Goal: Task Accomplishment & Management: Complete application form

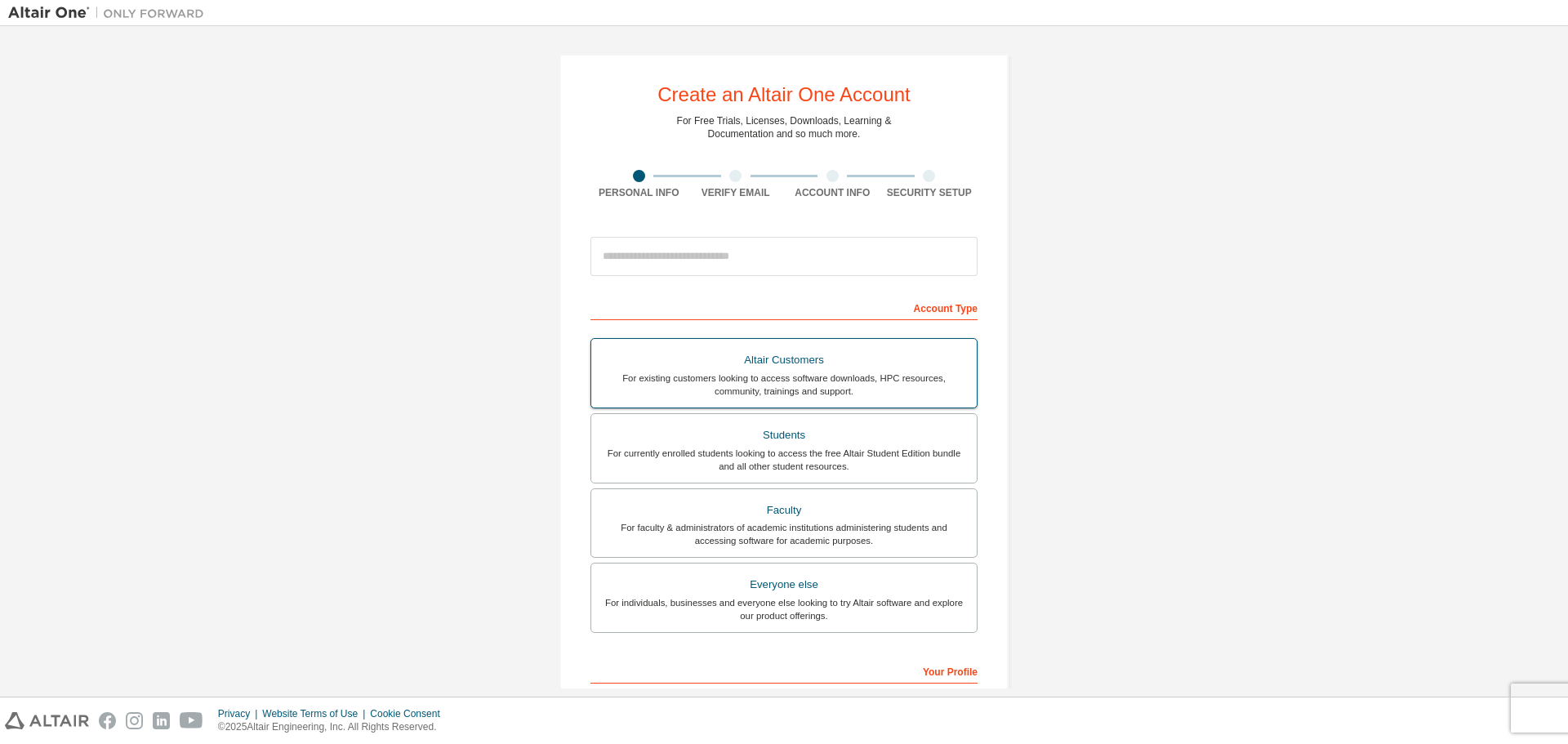
click at [885, 370] on div "Altair Customers" at bounding box center [784, 360] width 366 height 23
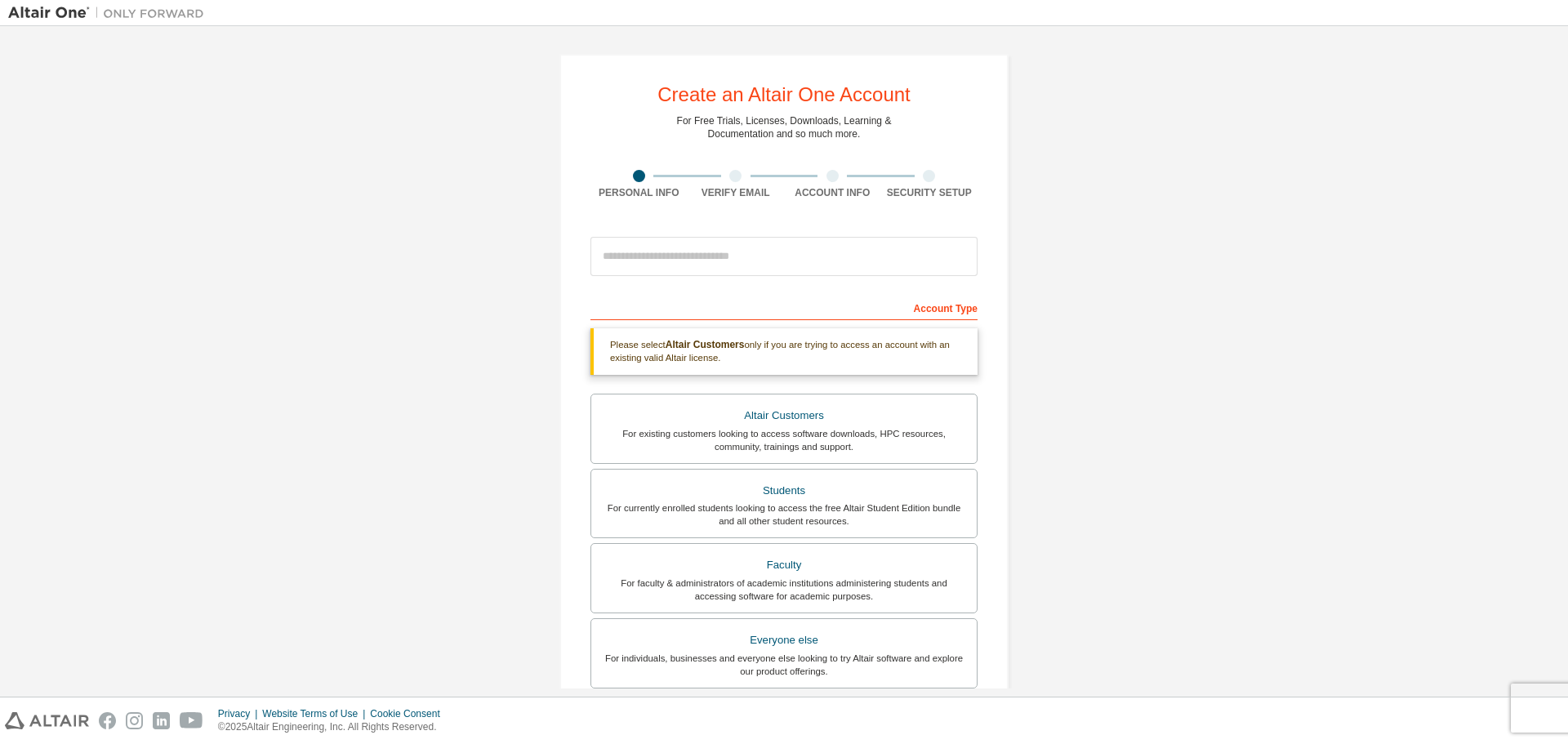
click at [1260, 362] on div "Create an Altair One Account For Free Trials, Licenses, Downloads, Learning & D…" at bounding box center [784, 494] width 1552 height 920
click at [793, 435] on div "For existing customers looking to access software downloads, HPC resources, com…" at bounding box center [784, 440] width 366 height 26
click at [822, 357] on div "Please select Altair Customers only if you are trying to access an account with…" at bounding box center [784, 352] width 387 height 47
click at [831, 428] on div "For existing customers looking to access software downloads, HPC resources, com…" at bounding box center [784, 440] width 366 height 26
click at [1269, 379] on div "Create an Altair One Account For Free Trials, Licenses, Downloads, Learning & D…" at bounding box center [784, 494] width 1552 height 920
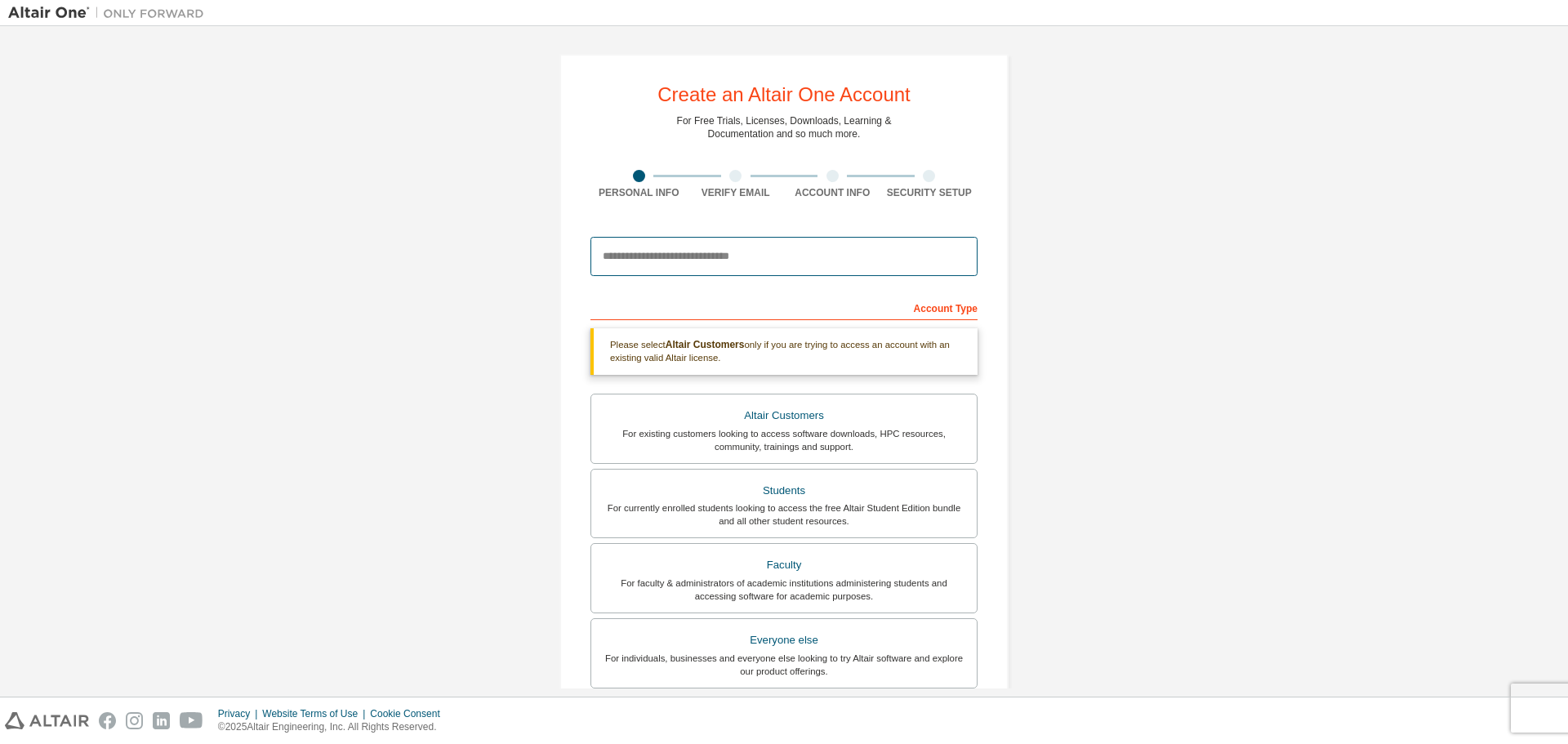
click at [923, 268] on input "email" at bounding box center [784, 256] width 387 height 39
click at [1149, 254] on div "Create an Altair One Account For Free Trials, Licenses, Downloads, Learning & D…" at bounding box center [784, 494] width 1552 height 920
click at [731, 191] on div "Verify Email" at bounding box center [737, 193] width 98 height 13
click at [856, 188] on div "Account Info" at bounding box center [832, 193] width 98 height 13
click at [1218, 208] on div "Create an Altair One Account For Free Trials, Licenses, Downloads, Learning & D…" at bounding box center [784, 494] width 1552 height 920
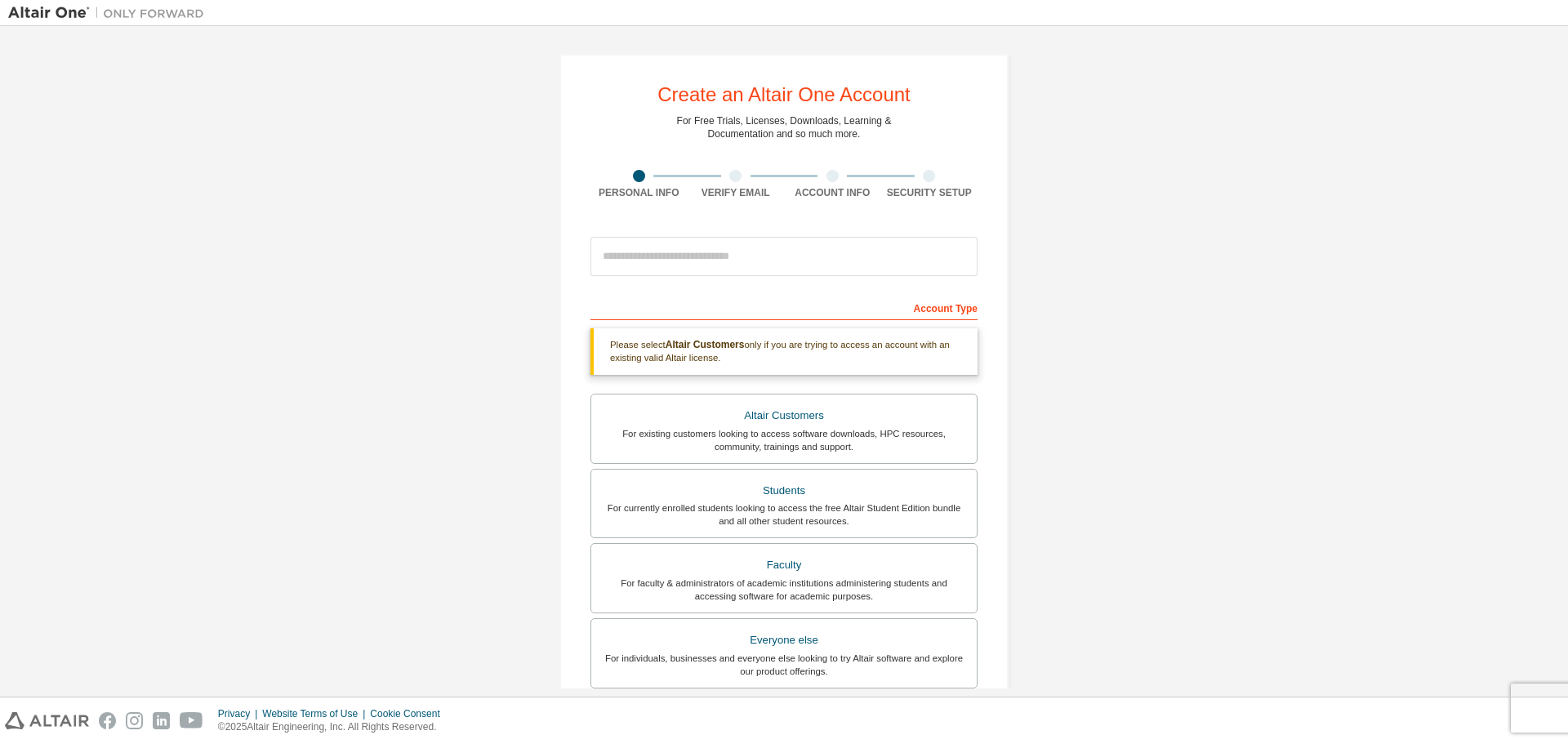
click at [1288, 318] on div "Create an Altair One Account For Free Trials, Licenses, Downloads, Learning & D…" at bounding box center [784, 494] width 1552 height 920
click at [953, 275] on input "email" at bounding box center [784, 256] width 387 height 39
click at [860, 266] on input "email" at bounding box center [784, 256] width 387 height 39
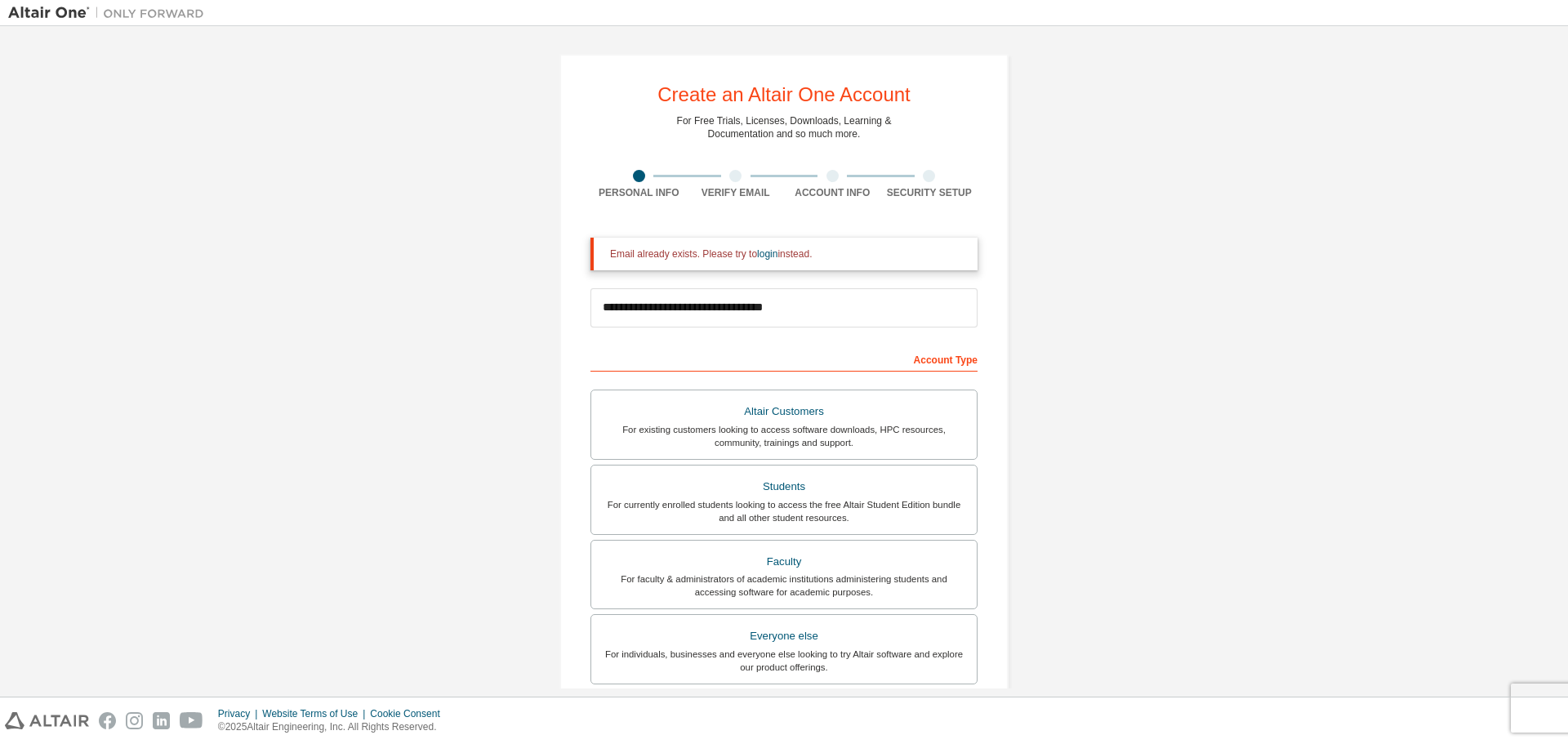
click at [1191, 274] on div "**********" at bounding box center [784, 519] width 1552 height 970
click at [936, 318] on input "**********" at bounding box center [784, 307] width 387 height 39
drag, startPoint x: 936, startPoint y: 318, endPoint x: 535, endPoint y: 307, distance: 401.2
click at [535, 307] on div "**********" at bounding box center [784, 519] width 1552 height 970
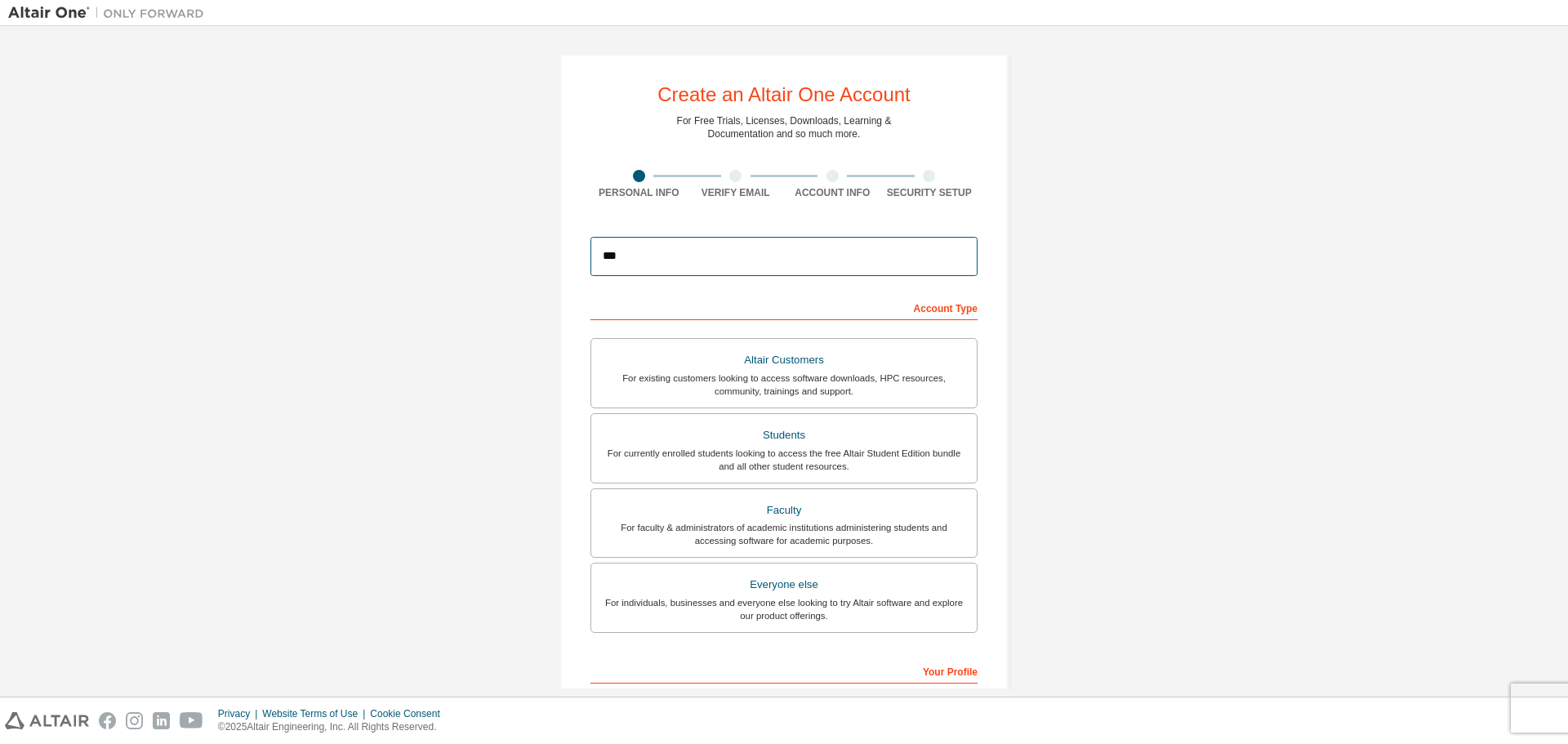
type input "**********"
type input "********"
type input "******"
type input "**"
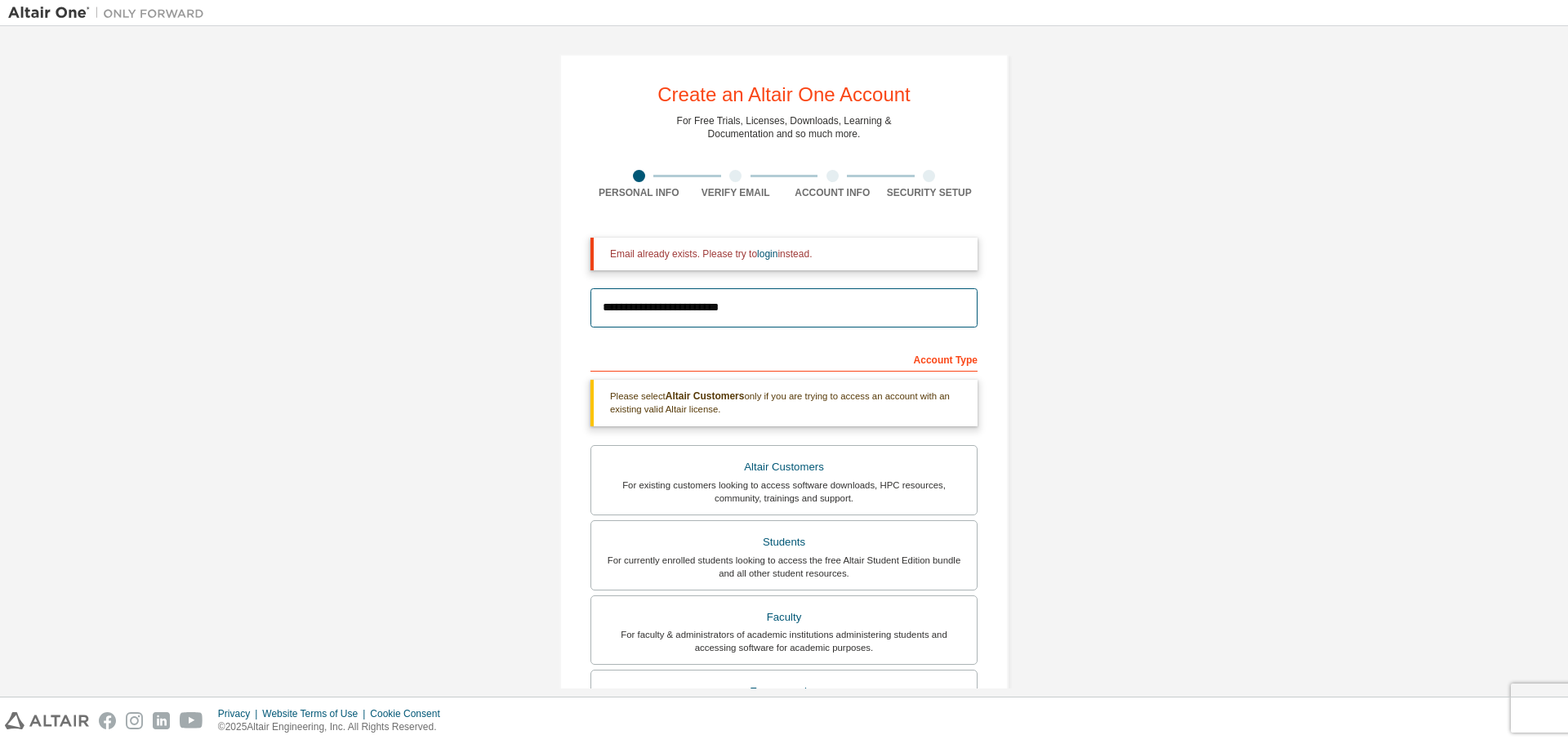
click at [847, 302] on input "**********" at bounding box center [784, 307] width 387 height 39
drag, startPoint x: 863, startPoint y: 315, endPoint x: 383, endPoint y: 305, distance: 480.1
click at [383, 305] on div "**********" at bounding box center [784, 520] width 1552 height 972
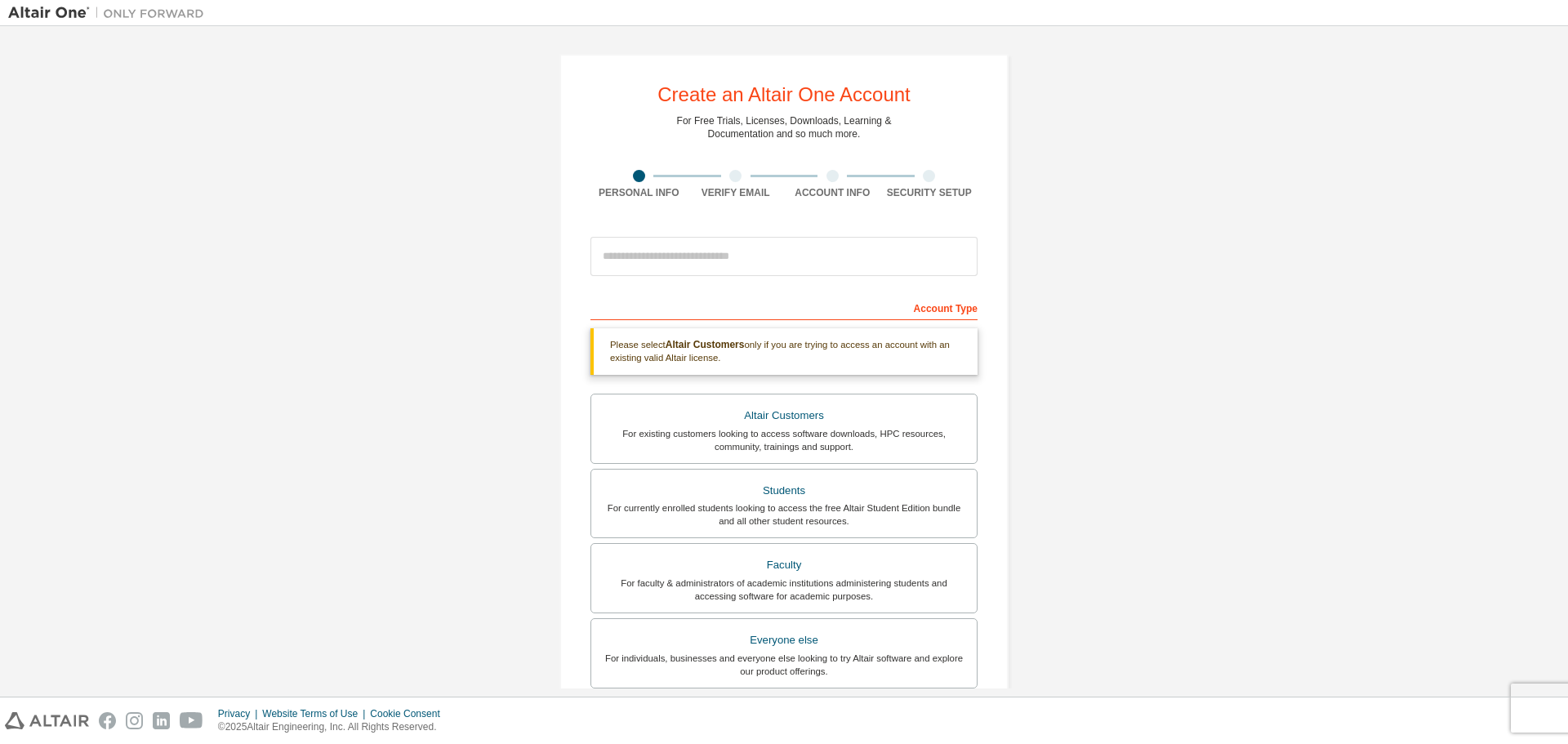
click at [741, 186] on div "Verify Email" at bounding box center [737, 193] width 98 height 13
click at [808, 189] on div "Account Info" at bounding box center [832, 193] width 98 height 13
click at [928, 193] on div "Security Setup" at bounding box center [930, 193] width 98 height 13
click at [1273, 248] on div "Create an Altair One Account For Free Trials, Licenses, Downloads, Learning & D…" at bounding box center [784, 494] width 1552 height 920
click at [810, 256] on input "email" at bounding box center [784, 256] width 387 height 39
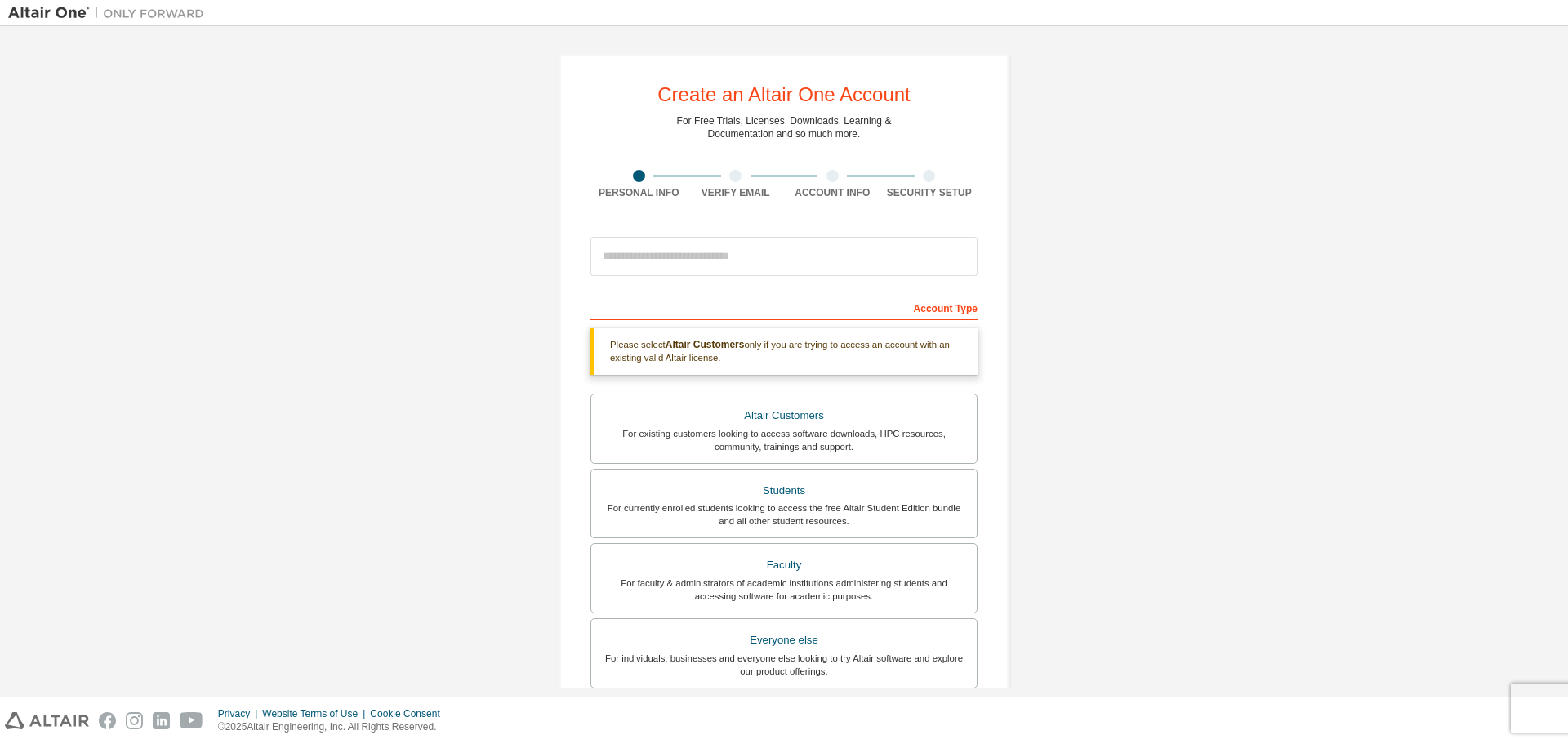
click at [1245, 247] on div "Create an Altair One Account For Free Trials, Licenses, Downloads, Learning & D…" at bounding box center [784, 494] width 1552 height 920
click at [835, 191] on div "Account Info" at bounding box center [832, 193] width 98 height 13
click at [1165, 227] on div "Create an Altair One Account For Free Trials, Licenses, Downloads, Learning & D…" at bounding box center [784, 494] width 1552 height 920
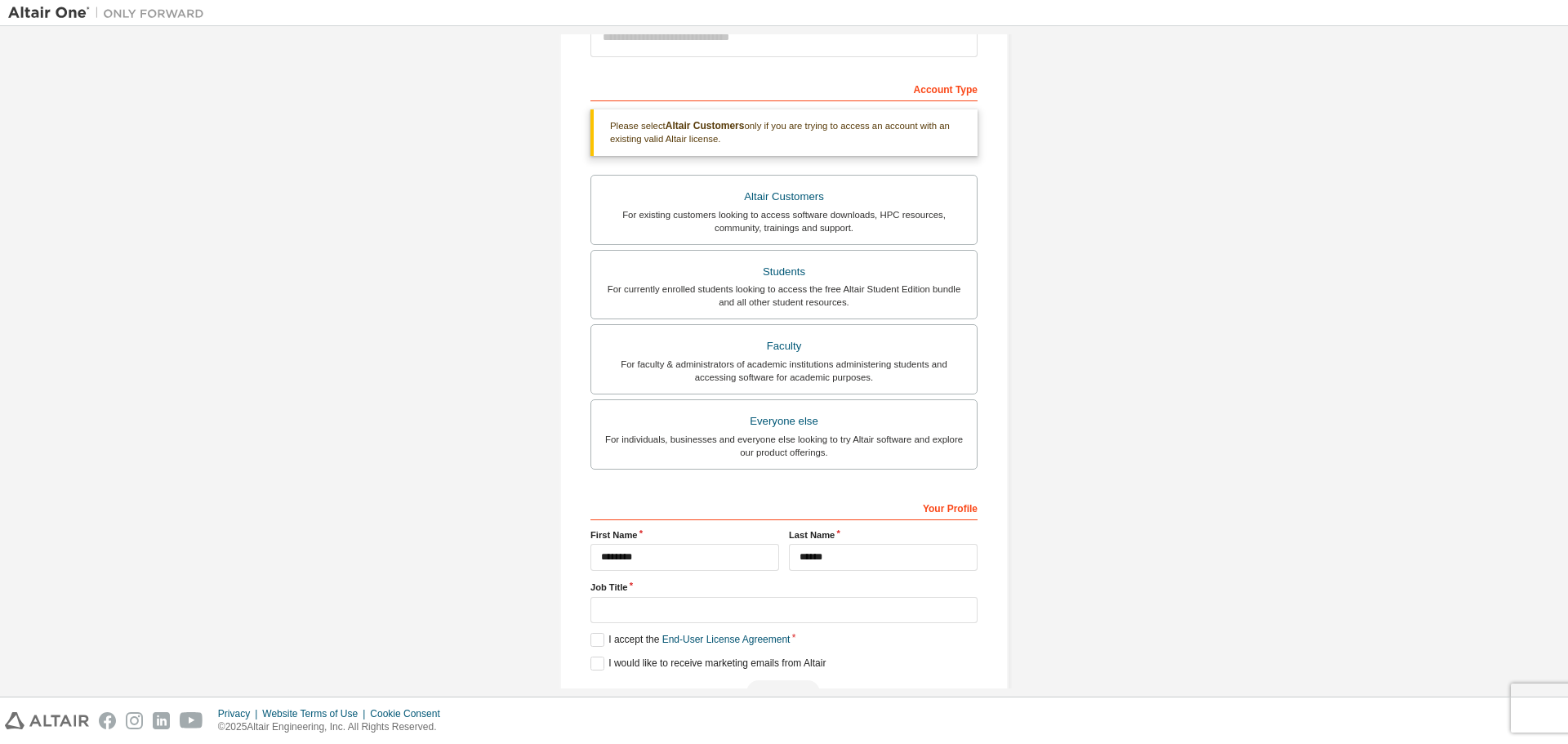
scroll to position [267, 0]
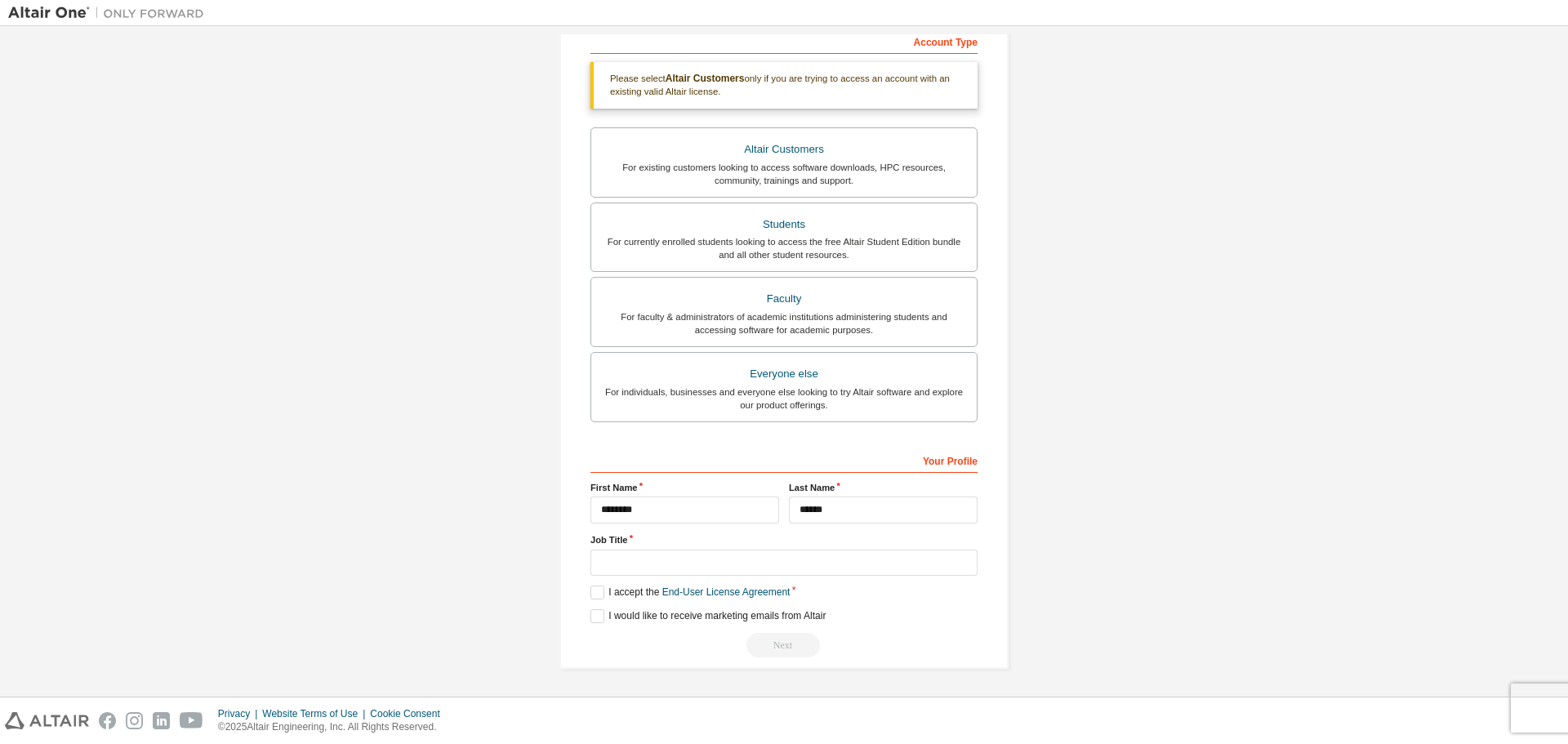
click at [1165, 227] on div "Create an Altair One Account For Free Trials, Licenses, Downloads, Learning & D…" at bounding box center [784, 228] width 1552 height 920
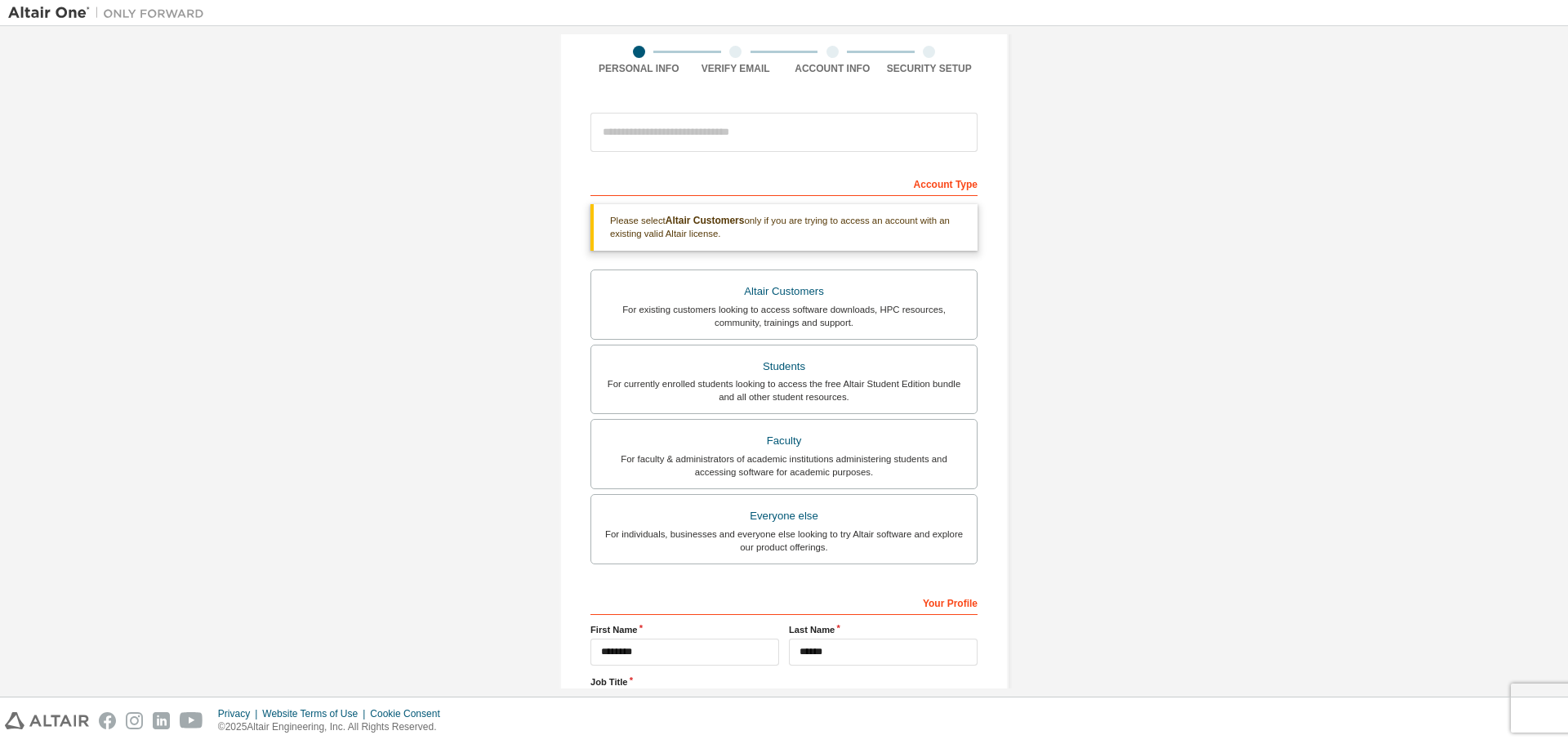
scroll to position [104, 0]
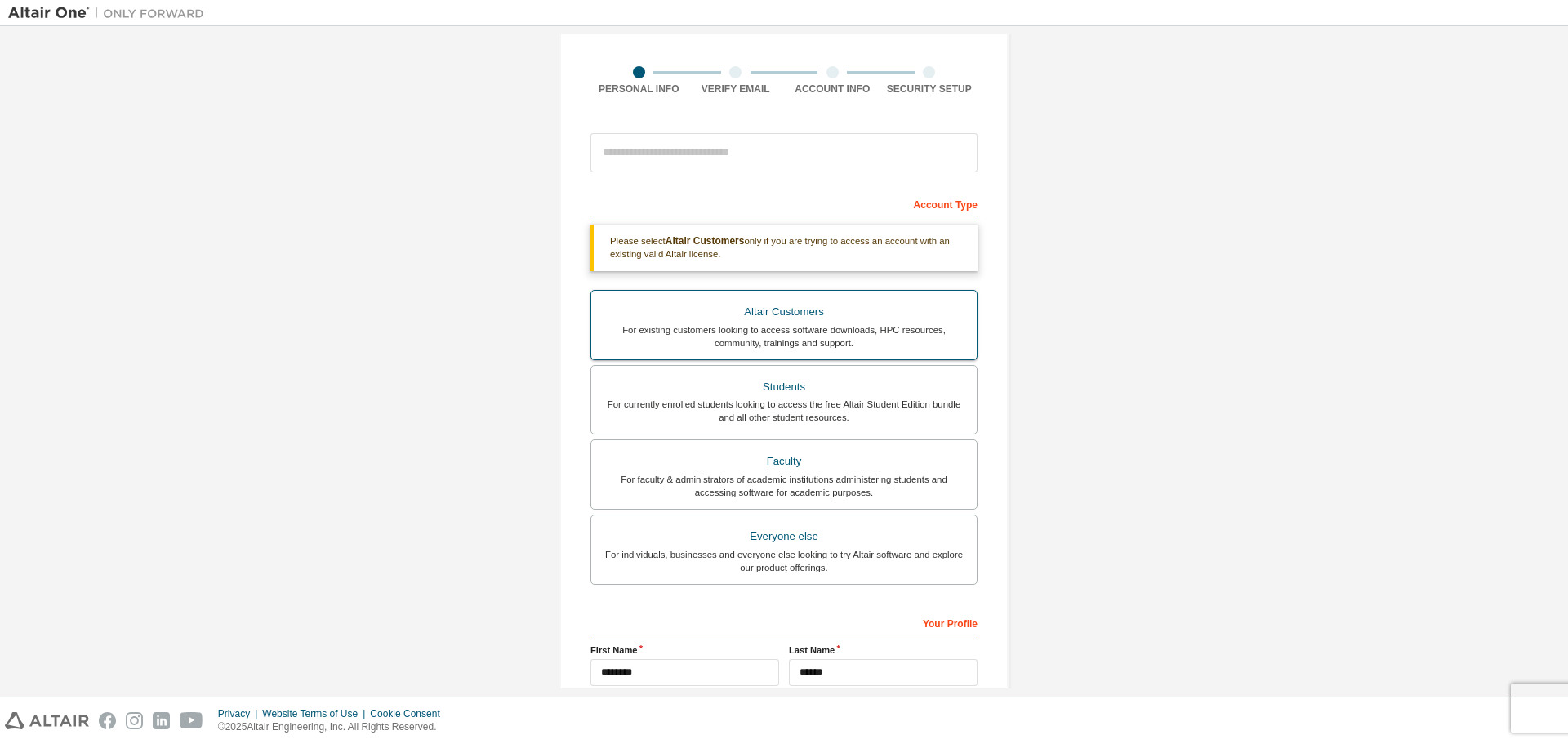
click at [796, 302] on div "Altair Customers" at bounding box center [784, 312] width 366 height 23
click at [1195, 324] on div "Create an Altair One Account For Free Trials, Licenses, Downloads, Learning & D…" at bounding box center [784, 391] width 1552 height 920
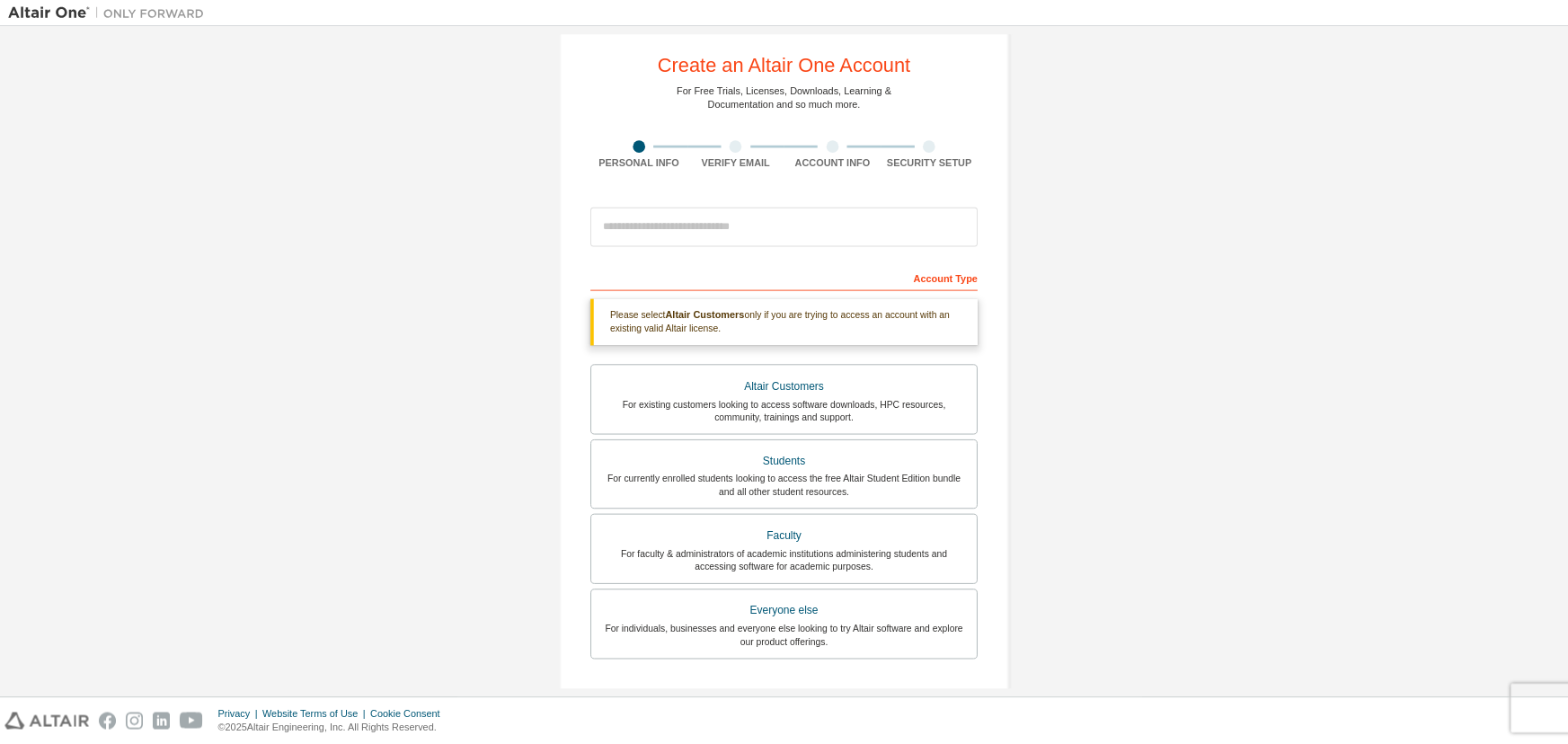
scroll to position [0, 0]
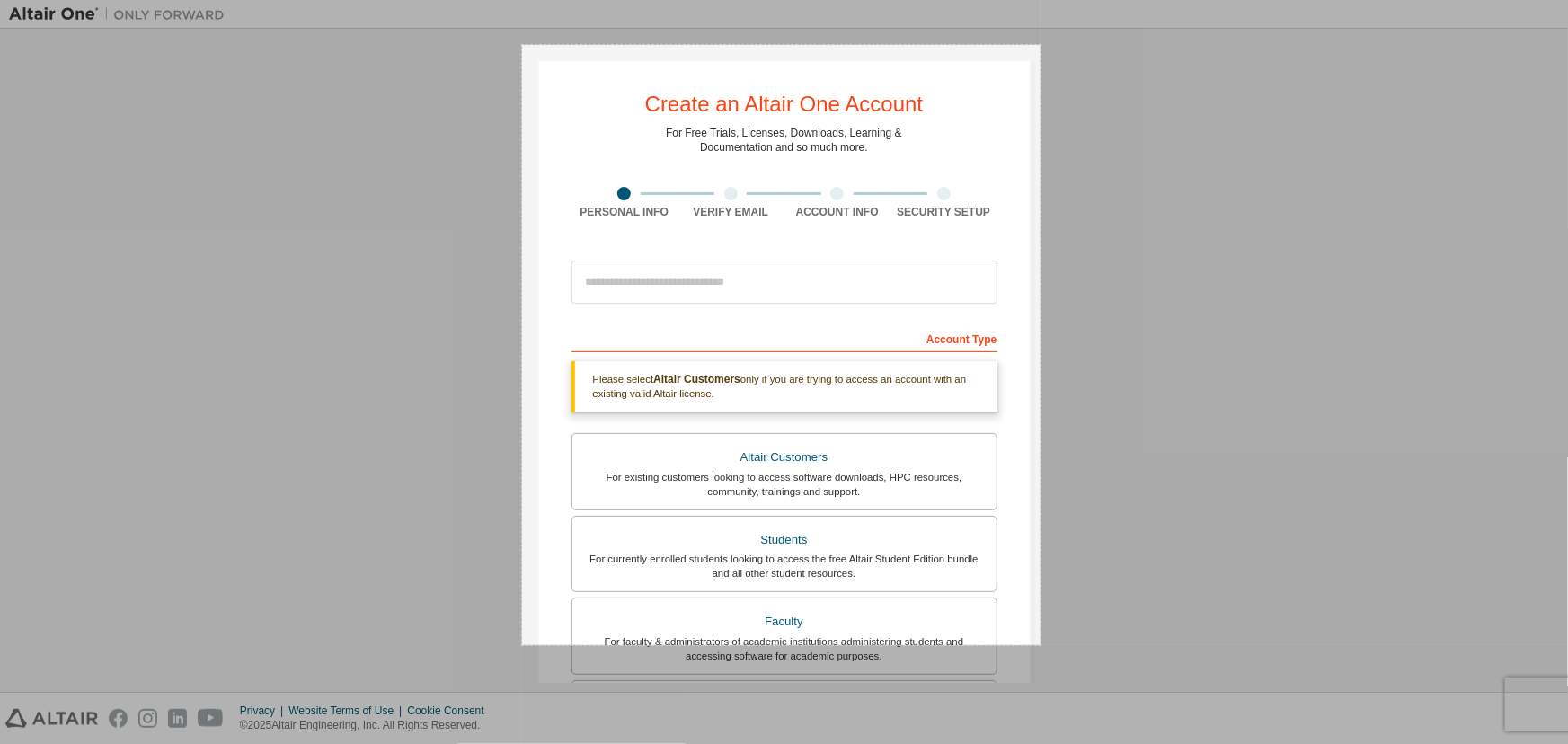
drag, startPoint x: 522, startPoint y: 45, endPoint x: 1040, endPoint y: 646, distance: 793.4
click at [1040, 646] on div "577 X 668" at bounding box center [784, 372] width 1568 height 744
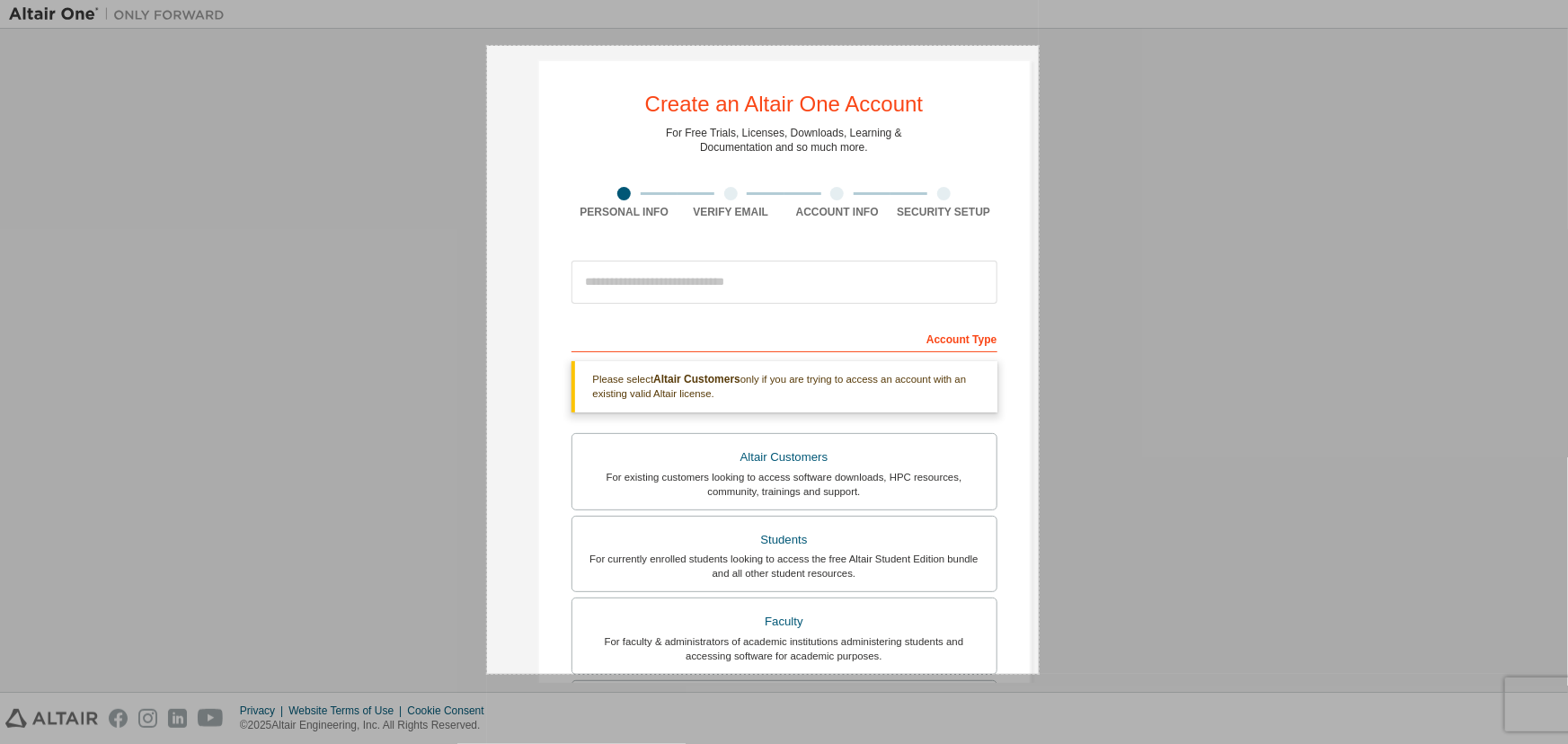
drag, startPoint x: 487, startPoint y: 46, endPoint x: 1039, endPoint y: 674, distance: 836.1
click at [1039, 674] on div "614 X 699" at bounding box center [784, 372] width 1568 height 744
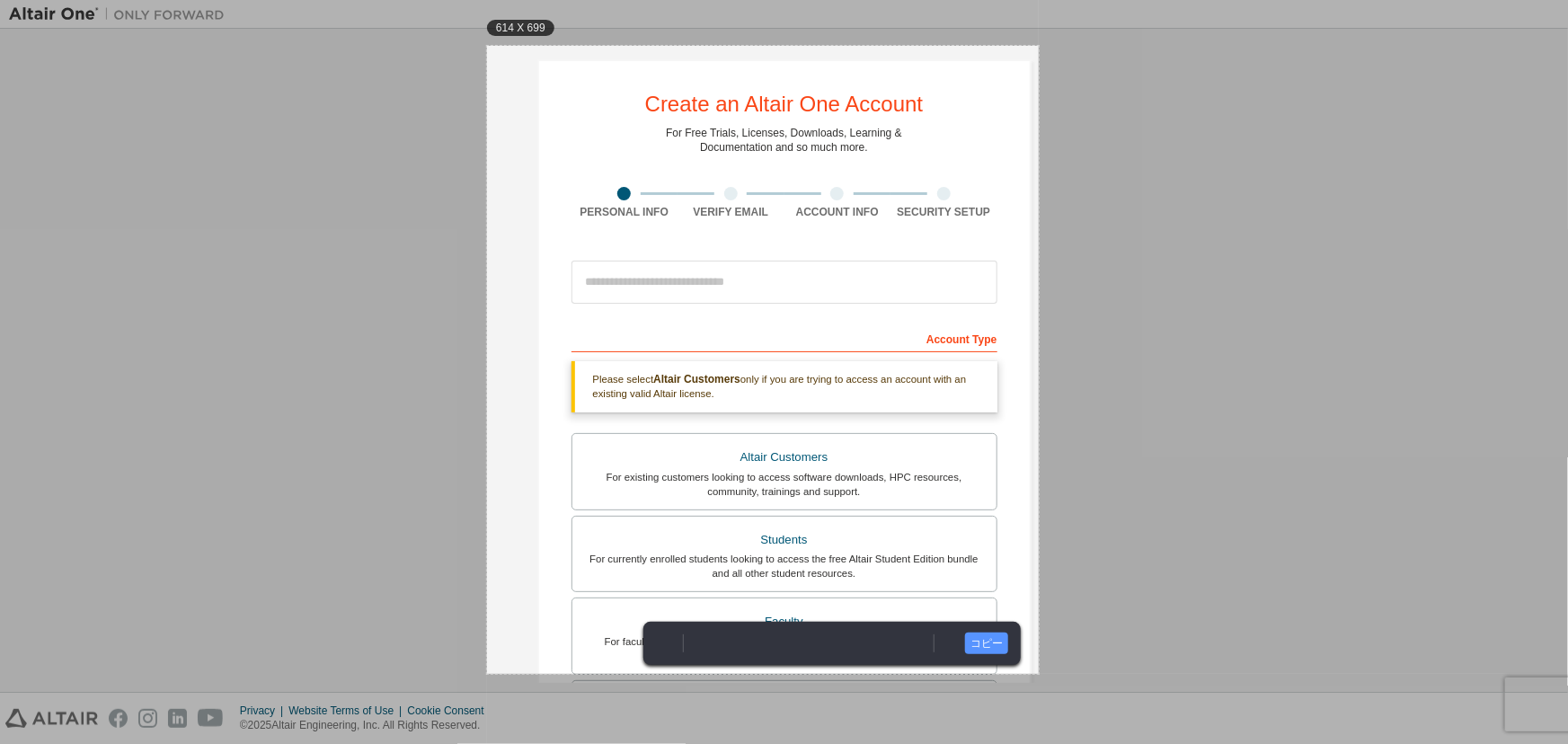
click at [1138, 598] on div at bounding box center [1304, 337] width 529 height 674
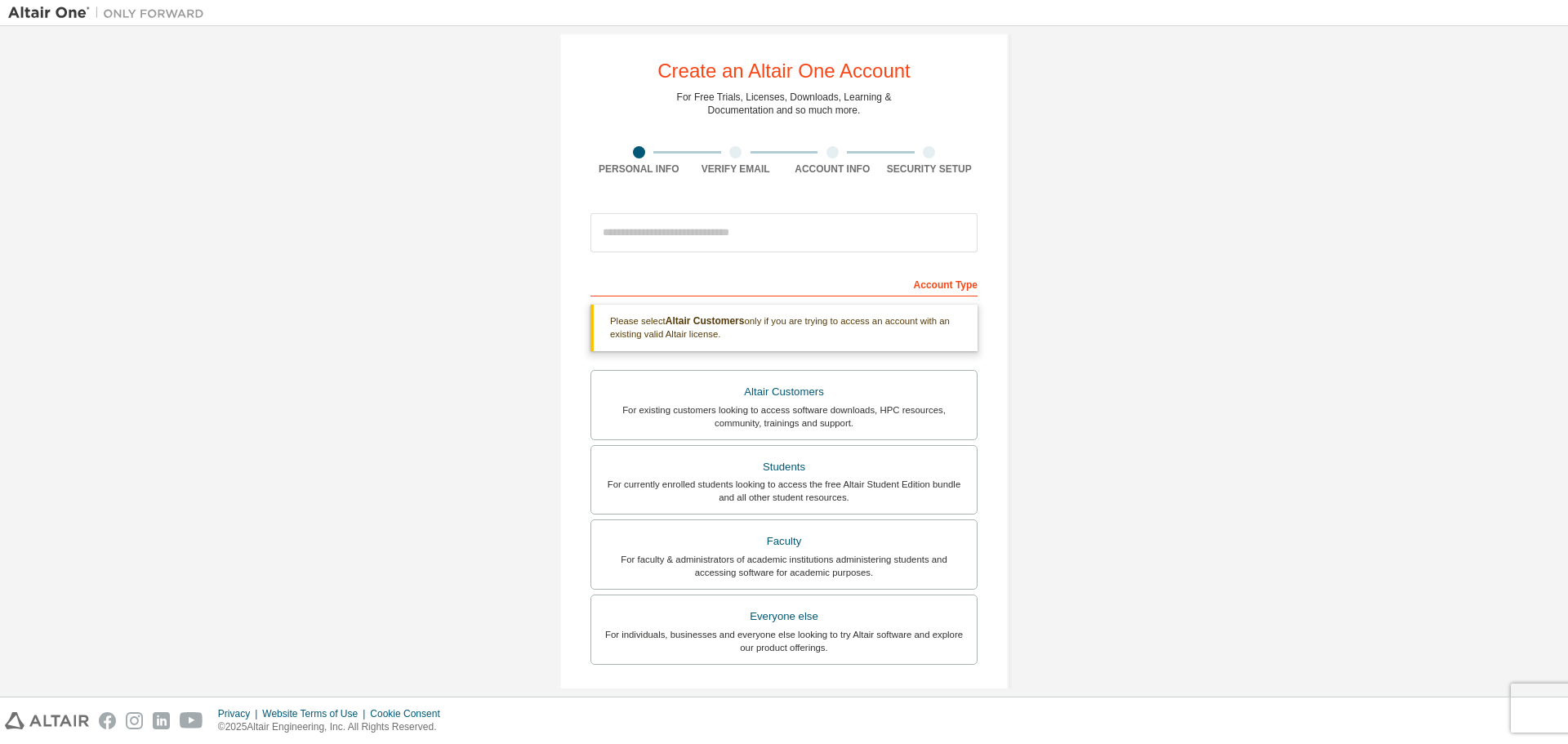
scroll to position [22, 0]
click at [1194, 580] on div "Create an Altair One Account For Free Trials, Licenses, Downloads, Learning & D…" at bounding box center [784, 473] width 1552 height 920
click at [1187, 478] on div "Create an Altair One Account For Free Trials, Licenses, Downloads, Learning & D…" at bounding box center [784, 473] width 1552 height 920
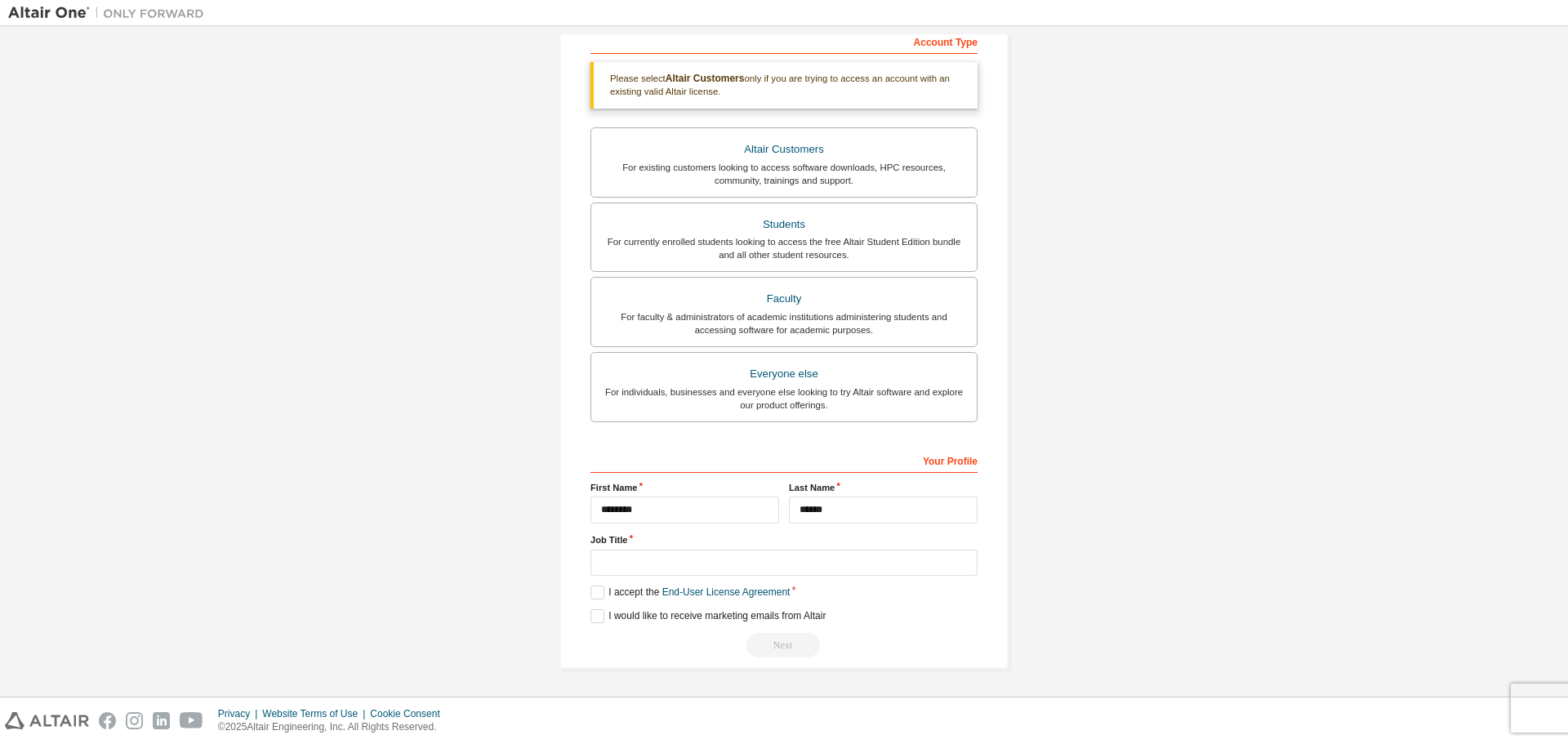
scroll to position [267, 0]
click at [1264, 392] on div "Create an Altair One Account For Free Trials, Licenses, Downloads, Learning & D…" at bounding box center [784, 228] width 1552 height 920
